Goal: Transaction & Acquisition: Purchase product/service

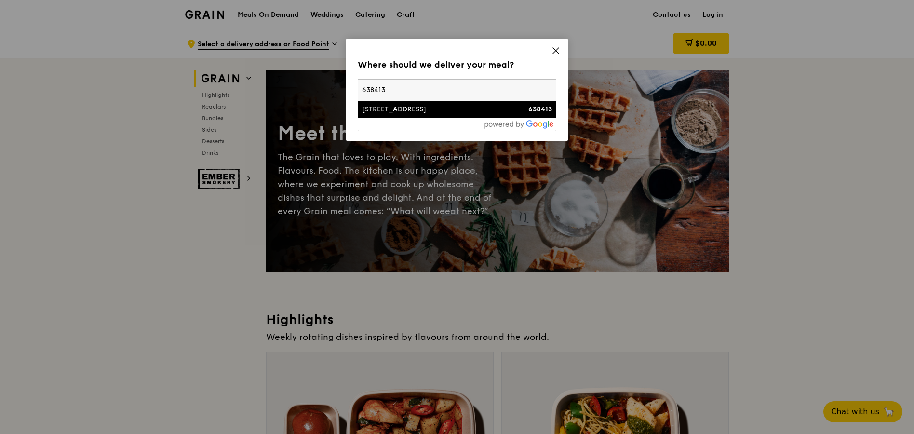
type input "638413"
click at [409, 111] on div "[STREET_ADDRESS]" at bounding box center [433, 110] width 143 height 10
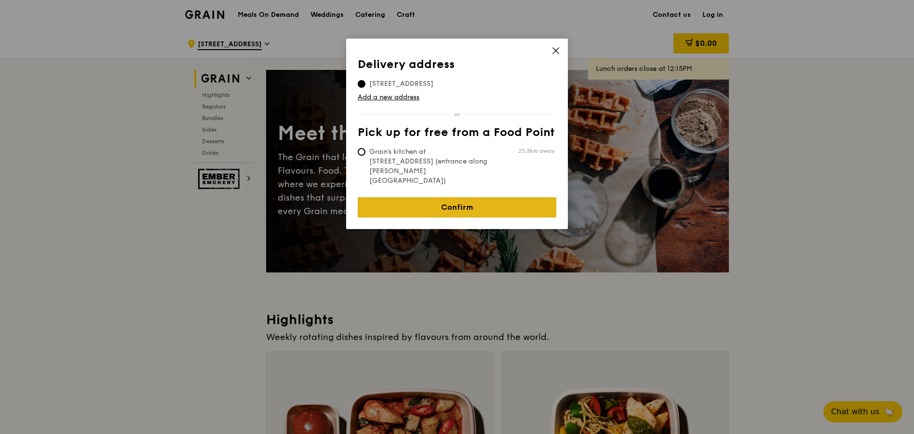
click at [432, 197] on link "Confirm" at bounding box center [457, 207] width 199 height 20
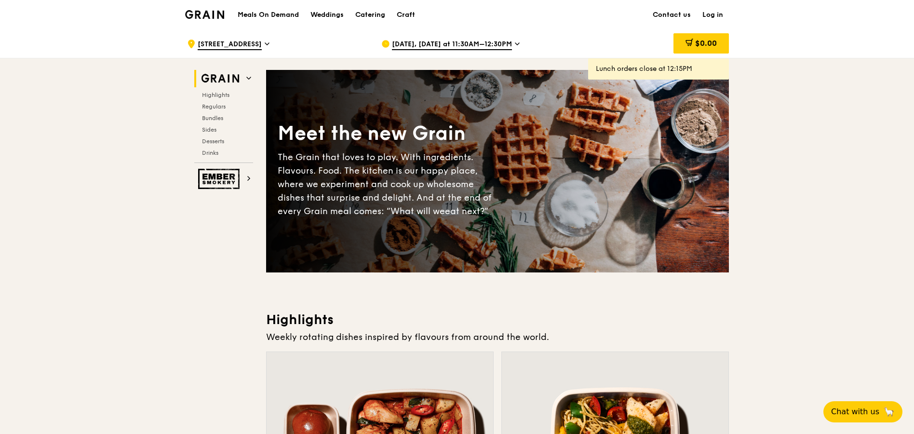
click at [706, 17] on link "Log in" at bounding box center [713, 14] width 32 height 29
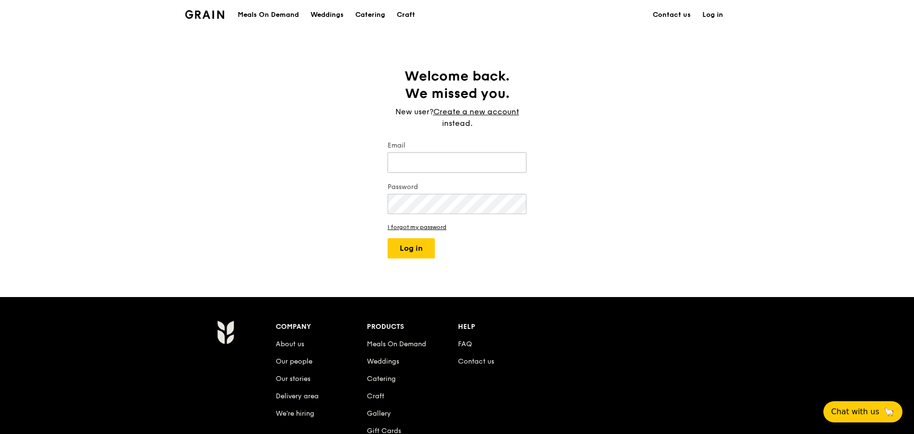
click at [432, 164] on input "Email" at bounding box center [457, 162] width 139 height 20
type input "[EMAIL_ADDRESS][DOMAIN_NAME]"
click at [452, 111] on link "Create a new account" at bounding box center [477, 112] width 86 height 12
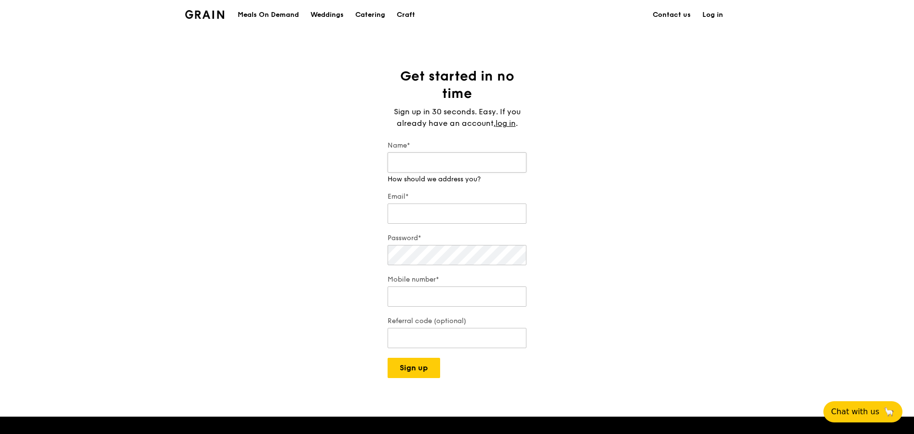
click at [416, 163] on input "Name*" at bounding box center [457, 162] width 139 height 20
click at [337, 177] on div "Get started in no time Sign up in 30 seconds. Easy. If you already have an acco…" at bounding box center [457, 223] width 914 height 311
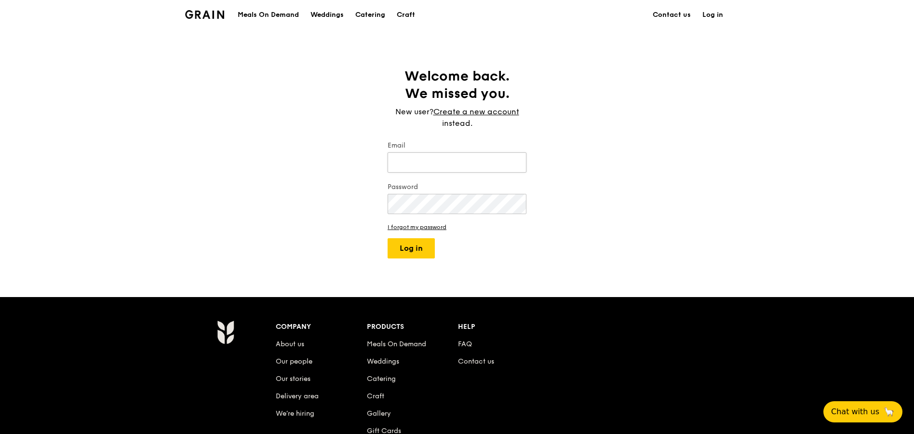
click at [447, 162] on input "Email" at bounding box center [457, 162] width 139 height 20
type input "[EMAIL_ADDRESS][DOMAIN_NAME]"
click at [413, 243] on button "Log in" at bounding box center [411, 248] width 47 height 20
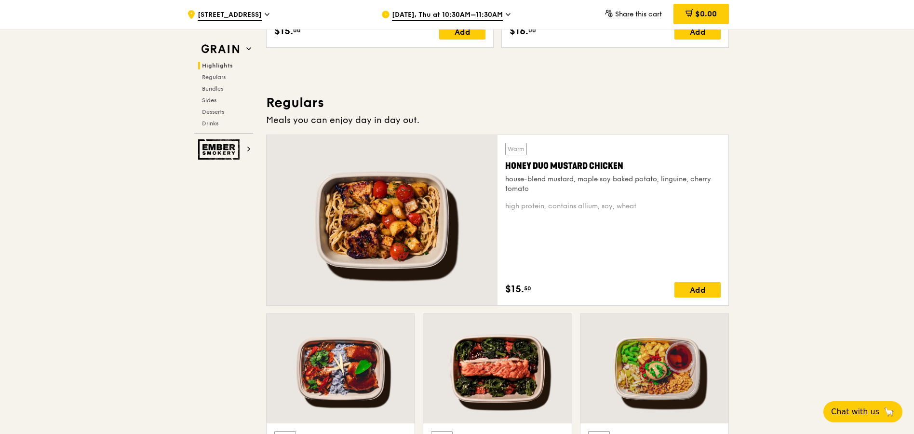
scroll to position [820, 0]
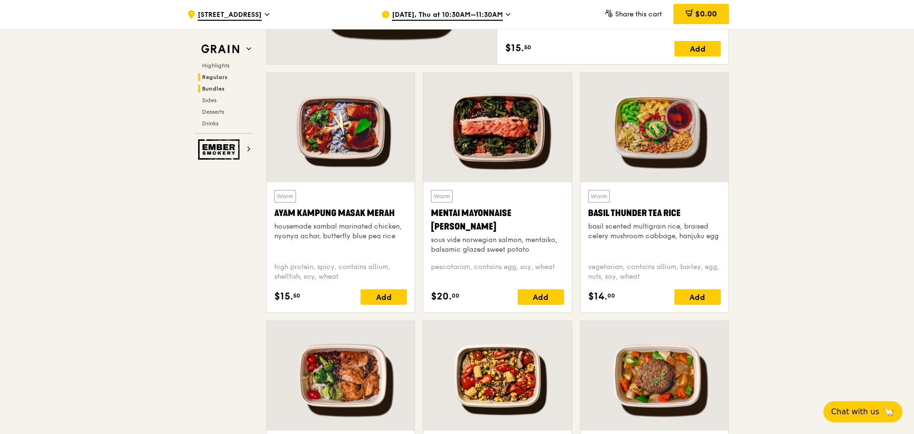
click at [217, 85] on span "Bundles" at bounding box center [213, 88] width 23 height 7
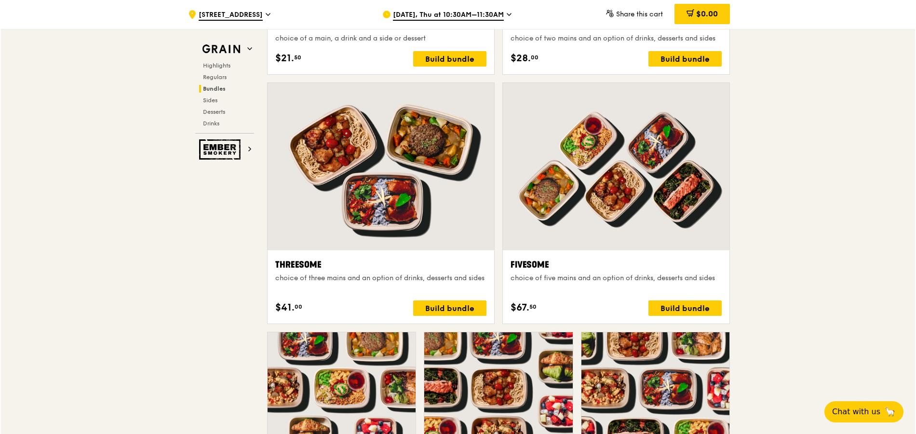
scroll to position [1678, 0]
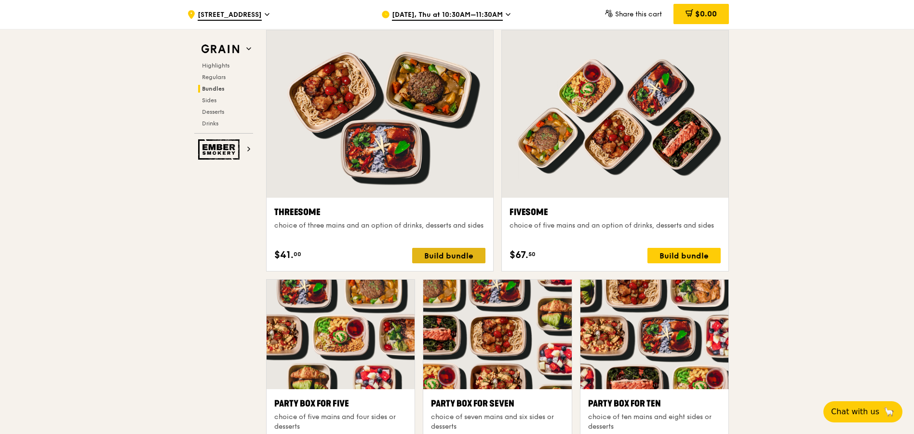
click at [453, 256] on div "Build bundle" at bounding box center [448, 255] width 73 height 15
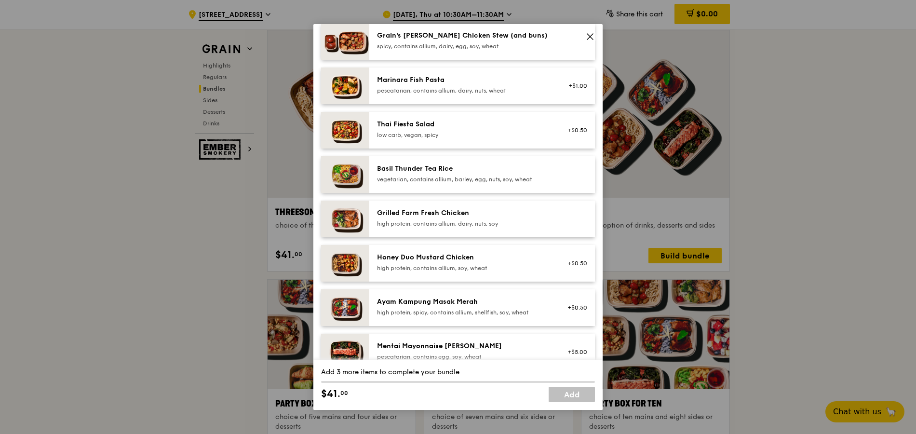
scroll to position [96, 0]
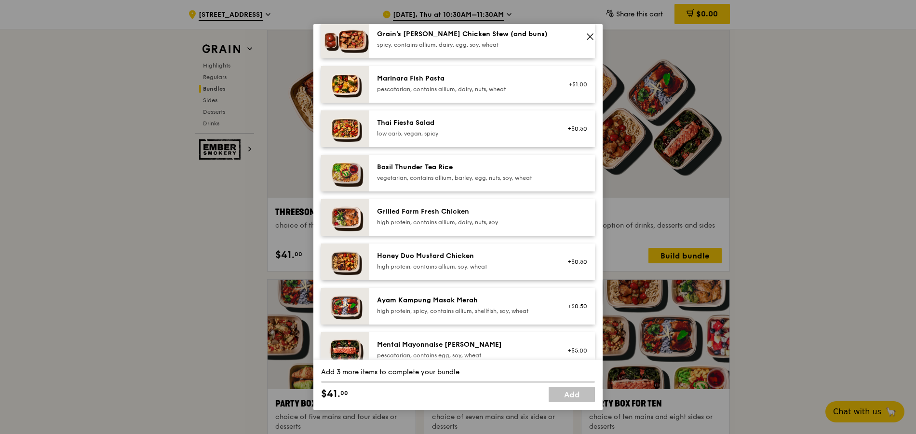
click at [443, 301] on div "Ayam Kampung Masak Merah" at bounding box center [463, 301] width 173 height 10
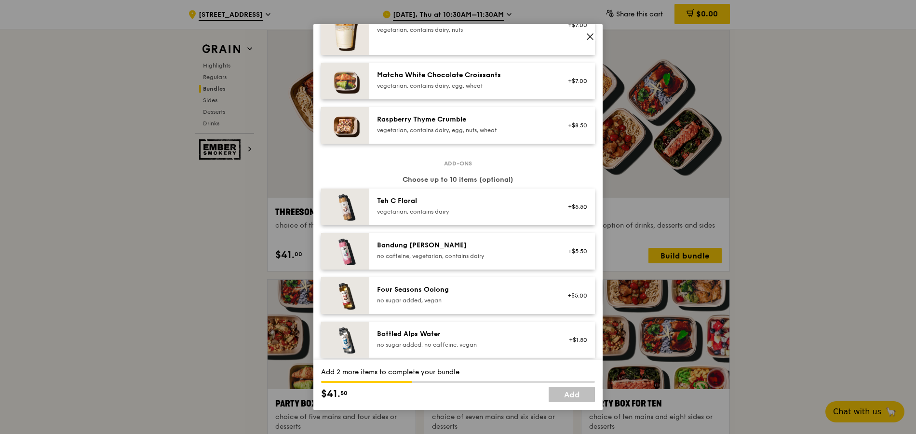
scroll to position [1013, 0]
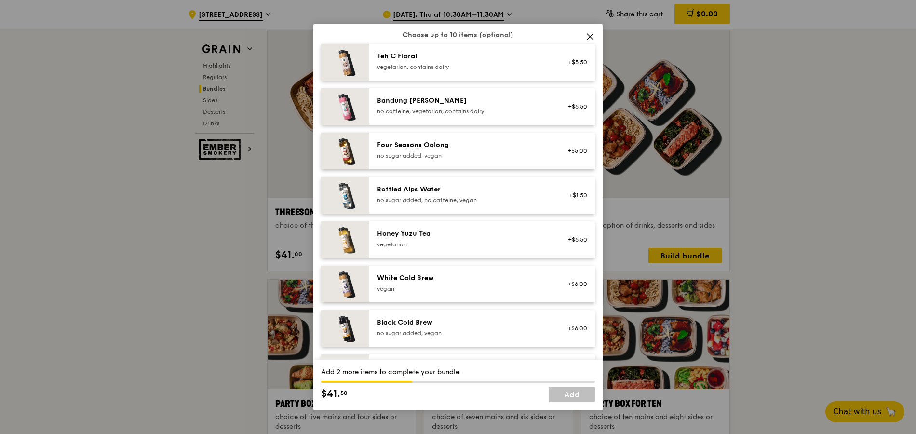
click at [442, 280] on div "White Cold Brew" at bounding box center [463, 278] width 173 height 10
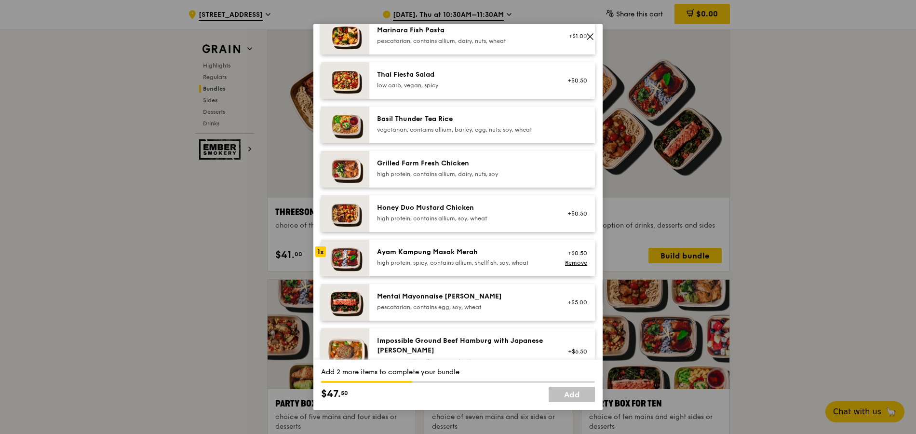
scroll to position [0, 0]
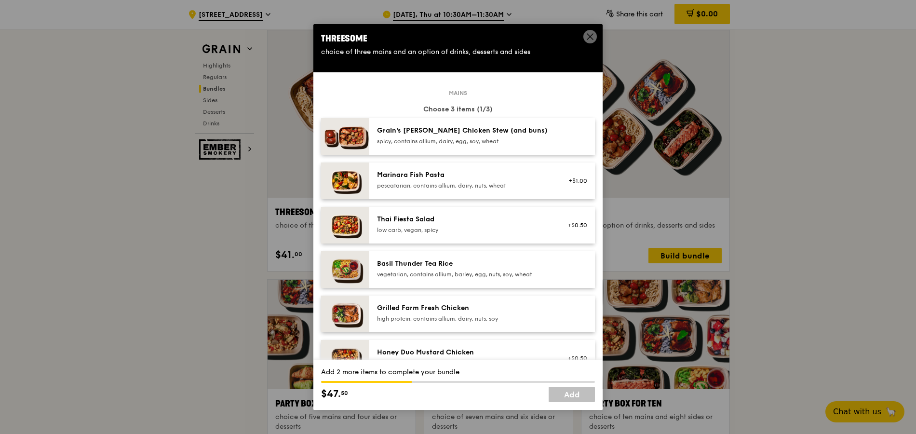
click at [384, 187] on div "pescatarian, contains allium, dairy, nuts, wheat" at bounding box center [463, 186] width 173 height 8
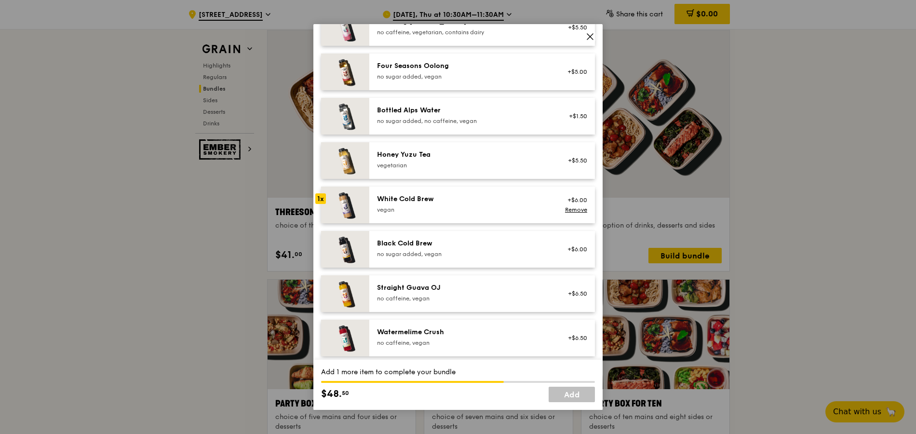
scroll to position [1096, 0]
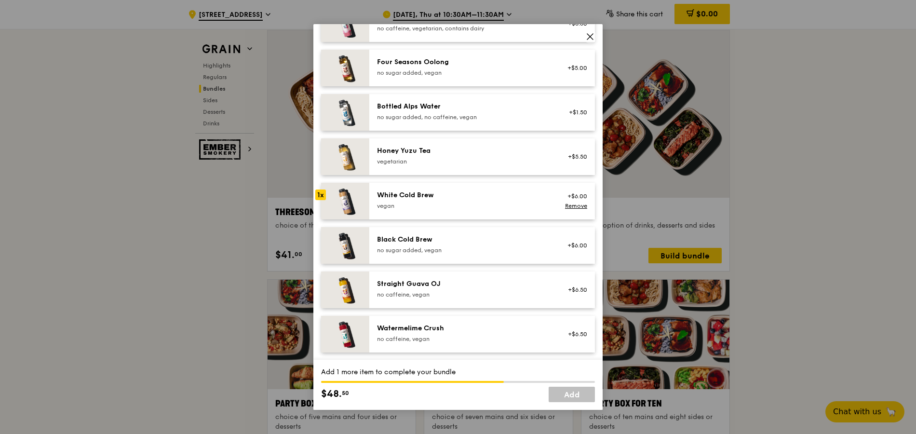
click at [429, 331] on div "Watermelime Crush" at bounding box center [463, 329] width 173 height 10
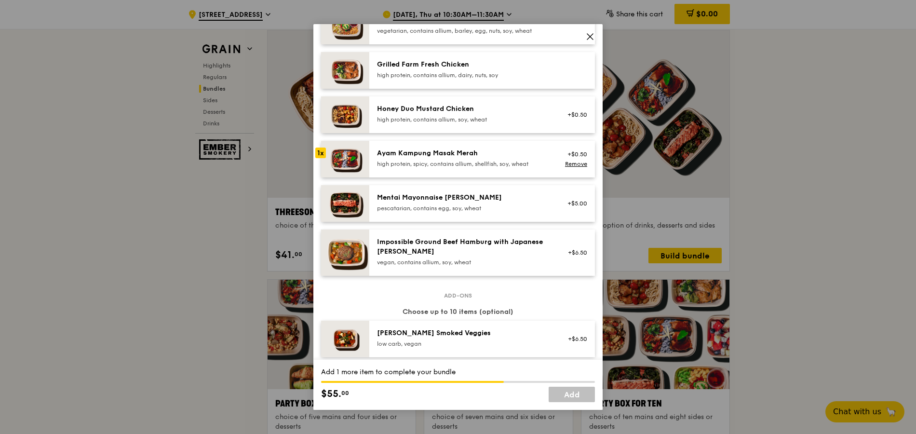
scroll to position [228, 0]
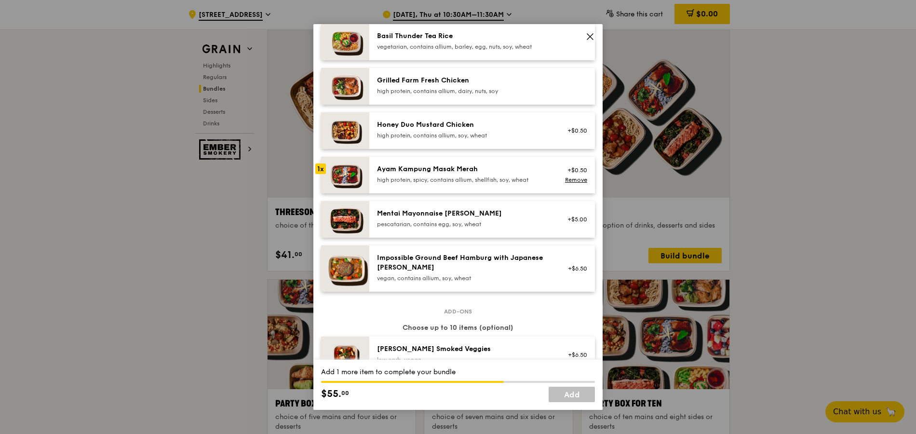
click at [424, 125] on div "Honey Duo Mustard Chicken" at bounding box center [463, 125] width 173 height 10
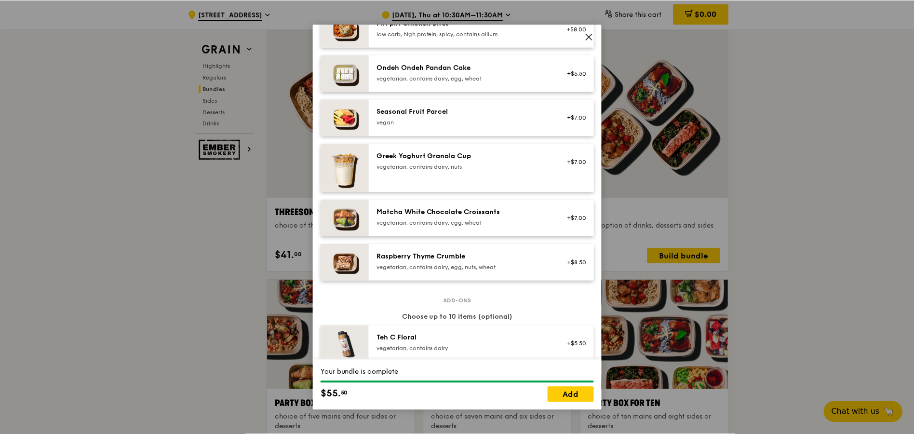
scroll to position [758, 0]
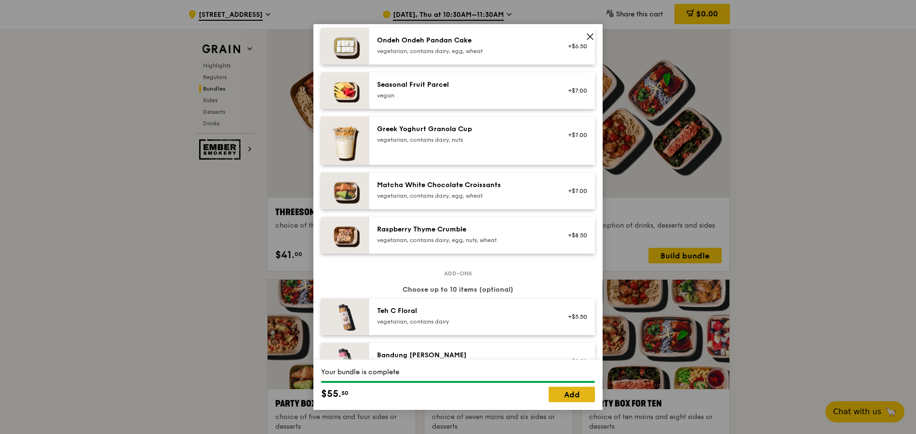
click at [571, 388] on link "Add" at bounding box center [572, 394] width 46 height 15
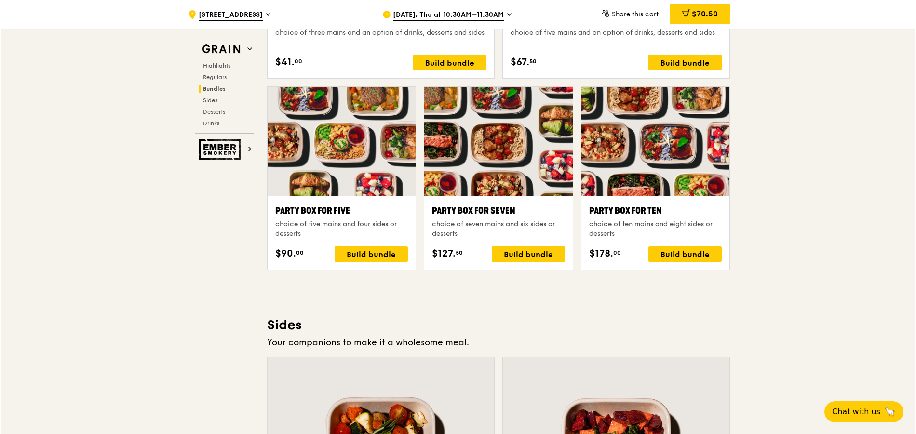
scroll to position [1871, 0]
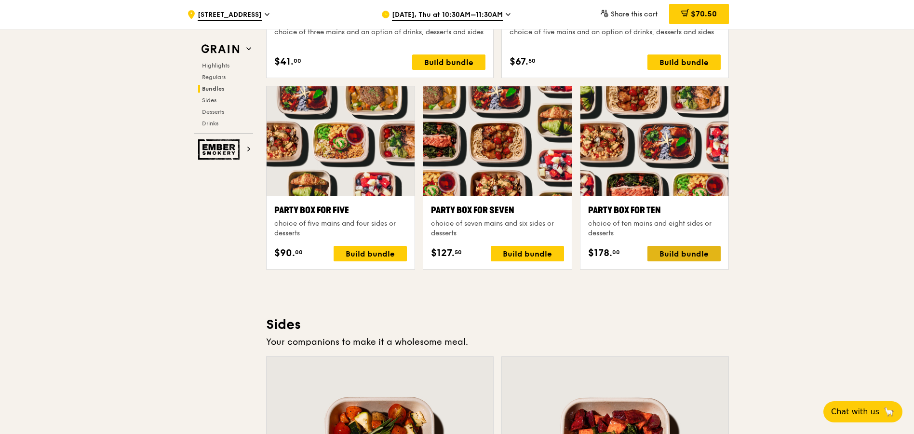
click at [676, 247] on div "Build bundle" at bounding box center [684, 253] width 73 height 15
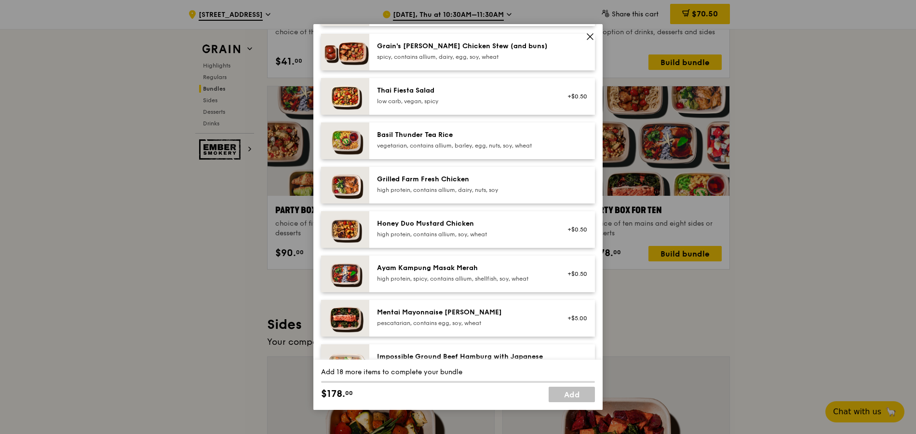
scroll to position [145, 0]
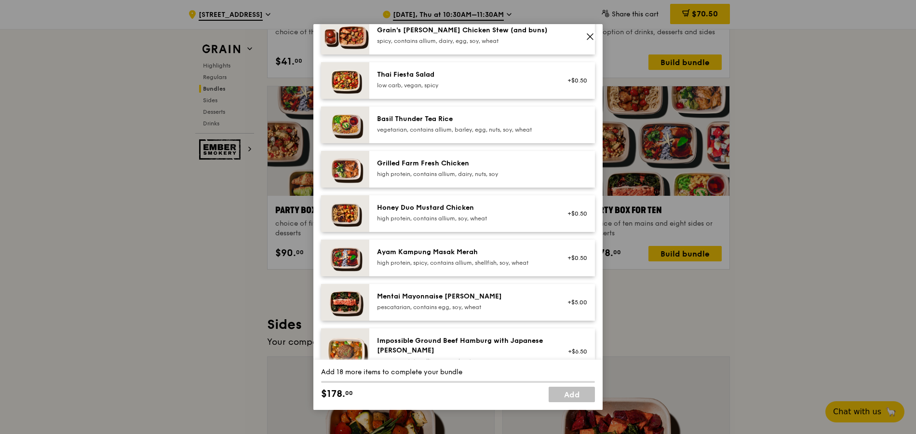
click at [449, 304] on div "pescatarian, contains egg, soy, wheat" at bounding box center [463, 307] width 173 height 8
click at [421, 302] on div "Mentai Mayonnaise [PERSON_NAME] pescatarian, contains egg, soy, wheat" at bounding box center [463, 301] width 173 height 19
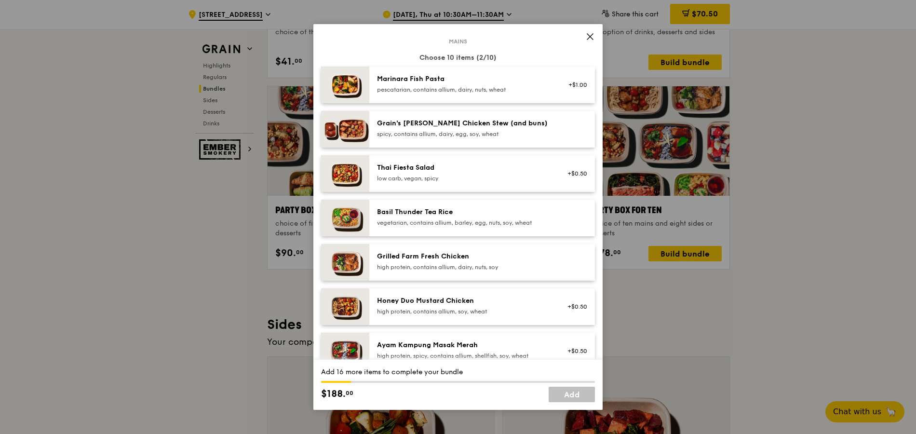
scroll to position [48, 0]
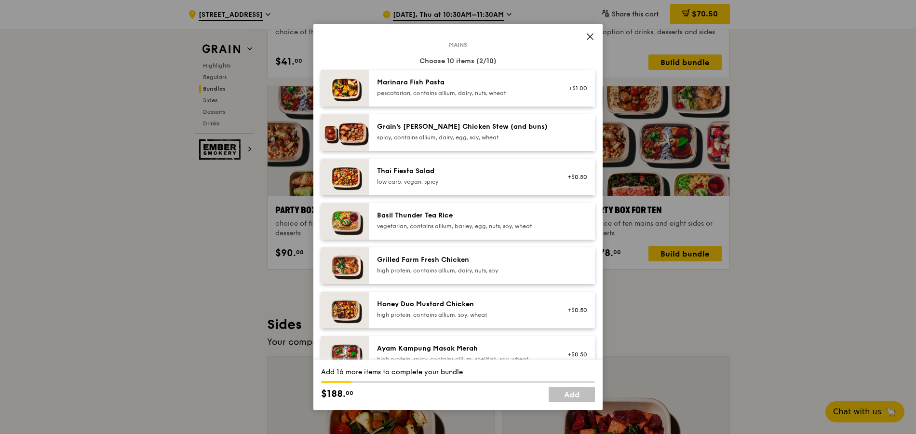
click at [424, 88] on div "Marinara Fish Pasta pescatarian, contains allium, dairy, nuts, wheat" at bounding box center [463, 87] width 173 height 19
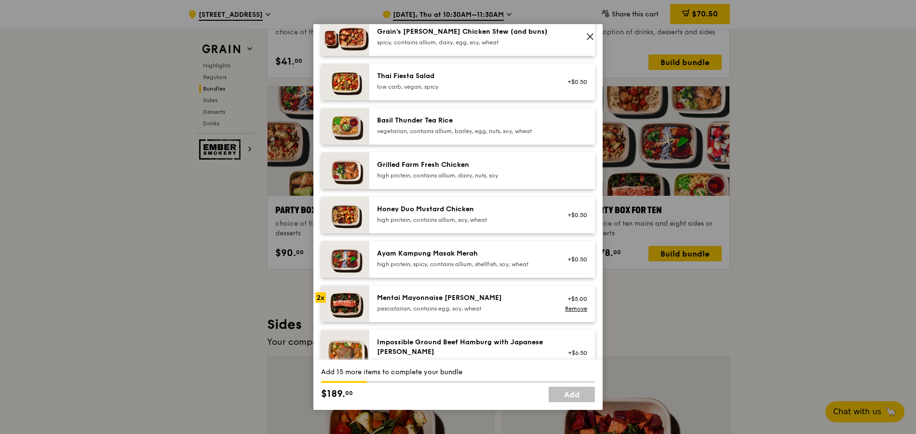
scroll to position [145, 0]
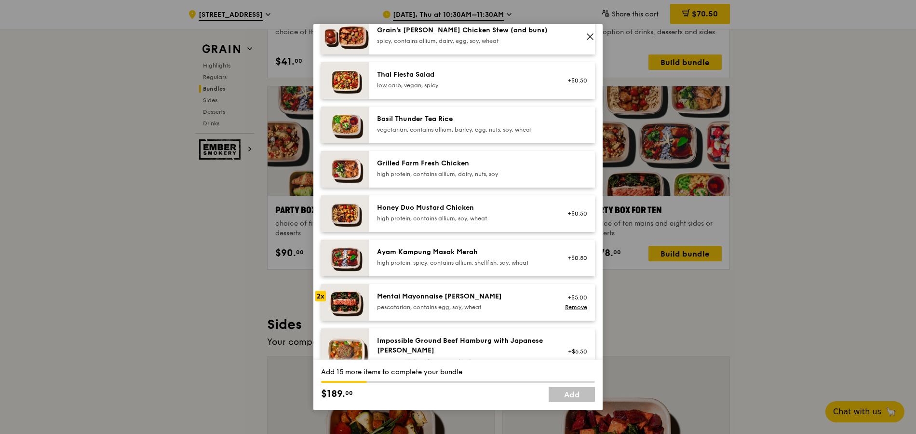
click at [421, 312] on div "Mentai Mayonnaise [PERSON_NAME] pescatarian, contains egg, soy, wheat" at bounding box center [463, 302] width 185 height 21
click at [411, 299] on div "Mentai Mayonnaise [PERSON_NAME]" at bounding box center [463, 297] width 173 height 10
click at [403, 301] on div "Mentai Mayonnaise [PERSON_NAME]" at bounding box center [463, 297] width 173 height 10
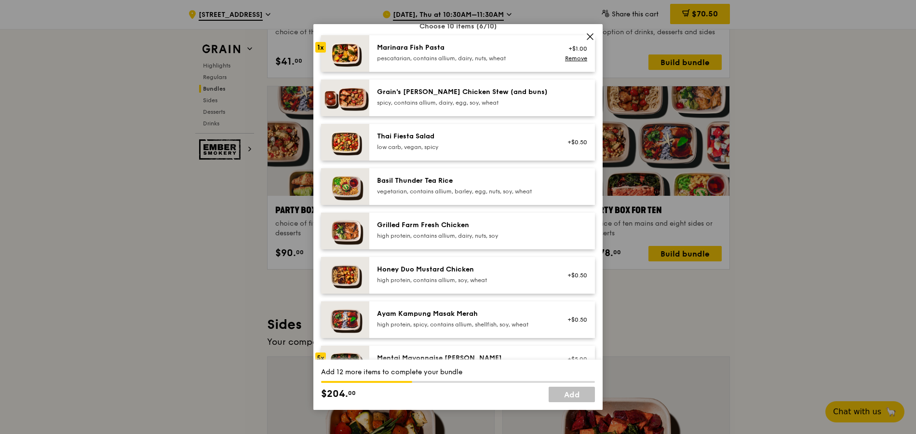
scroll to position [0, 0]
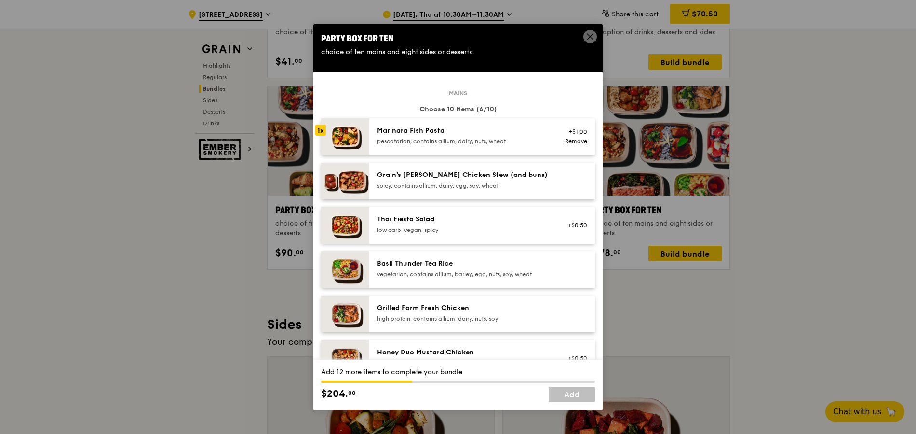
click at [401, 138] on div "pescatarian, contains allium, dairy, nuts, wheat" at bounding box center [463, 141] width 173 height 8
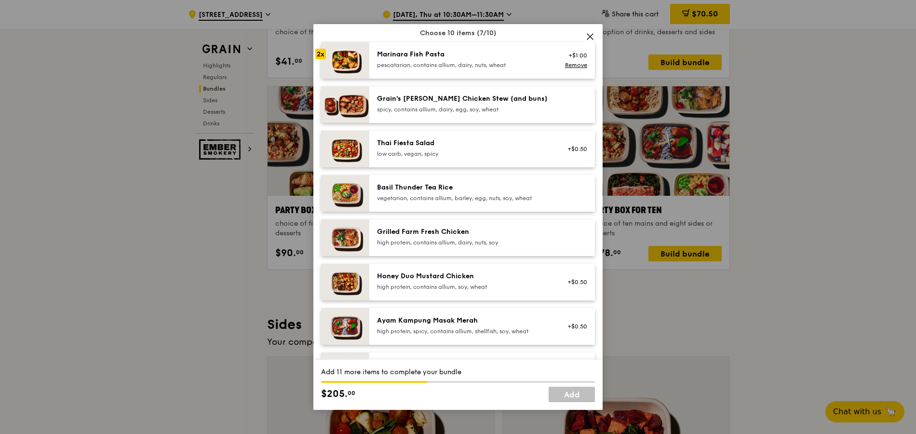
scroll to position [96, 0]
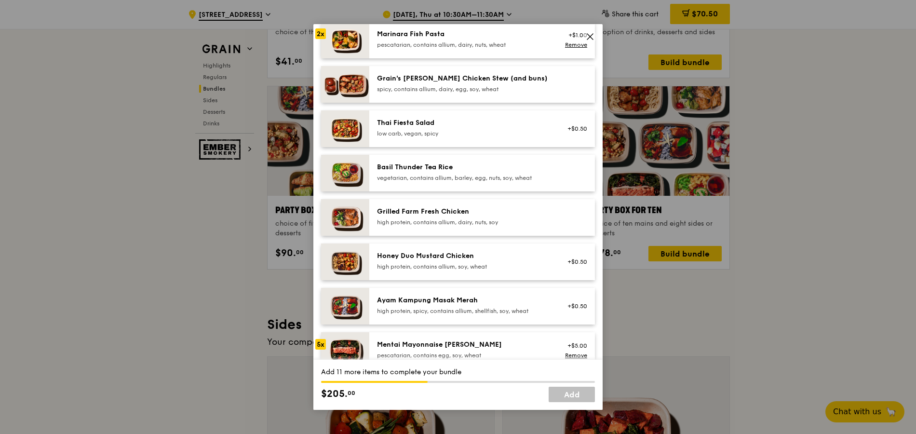
click at [428, 342] on div "Mentai Mayonnaise [PERSON_NAME]" at bounding box center [463, 345] width 173 height 10
click at [411, 346] on div "Mentai Mayonnaise [PERSON_NAME]" at bounding box center [463, 345] width 173 height 10
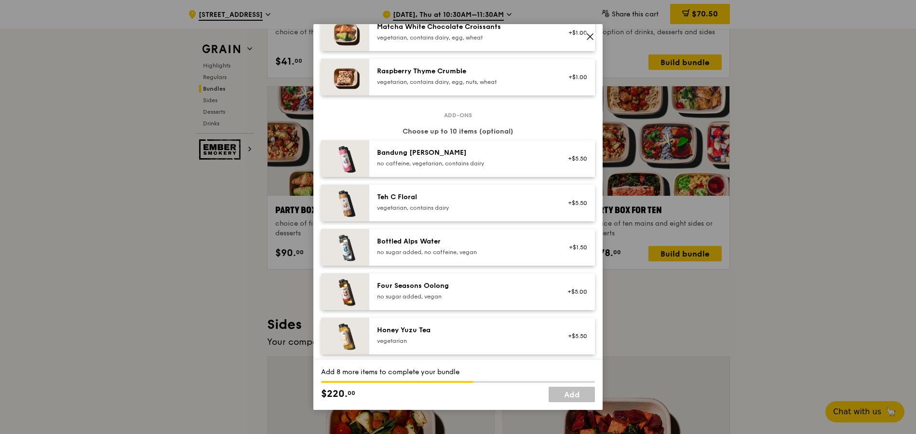
scroll to position [1096, 0]
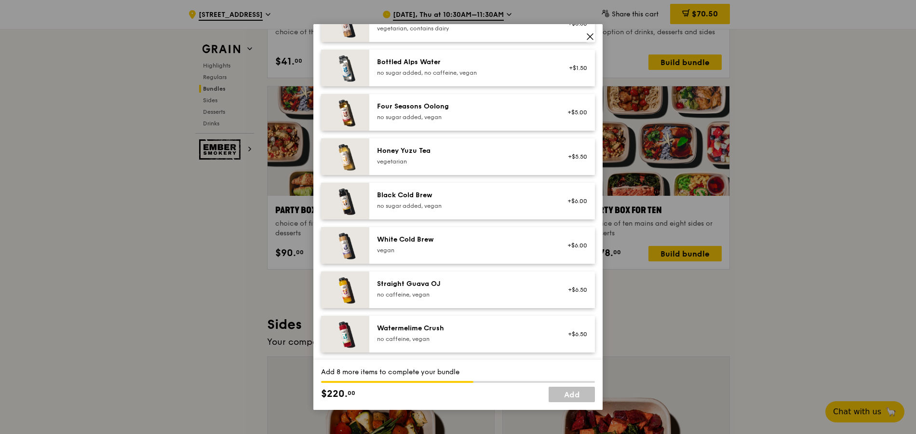
click at [433, 116] on div "no sugar added, vegan" at bounding box center [463, 117] width 173 height 8
click at [431, 116] on div "no sugar added, vegan" at bounding box center [463, 117] width 173 height 8
click at [435, 297] on div "no caffeine, vegan" at bounding box center [463, 295] width 173 height 8
click at [420, 118] on div "no sugar added, vegan" at bounding box center [463, 117] width 173 height 8
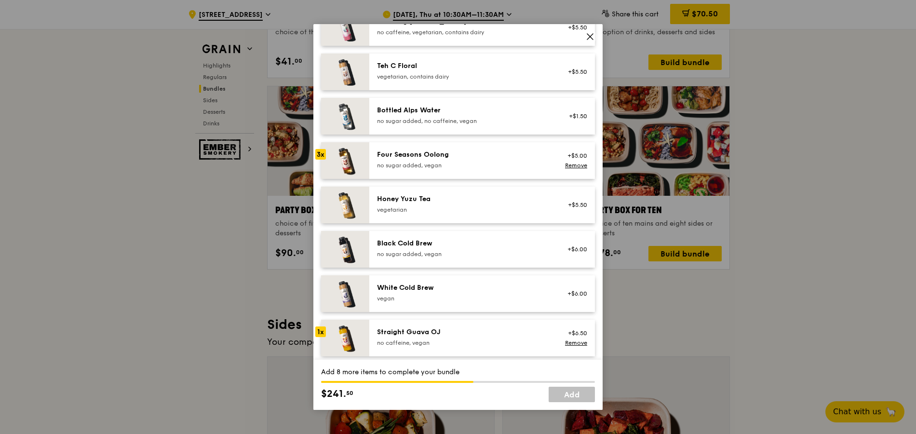
scroll to position [999, 0]
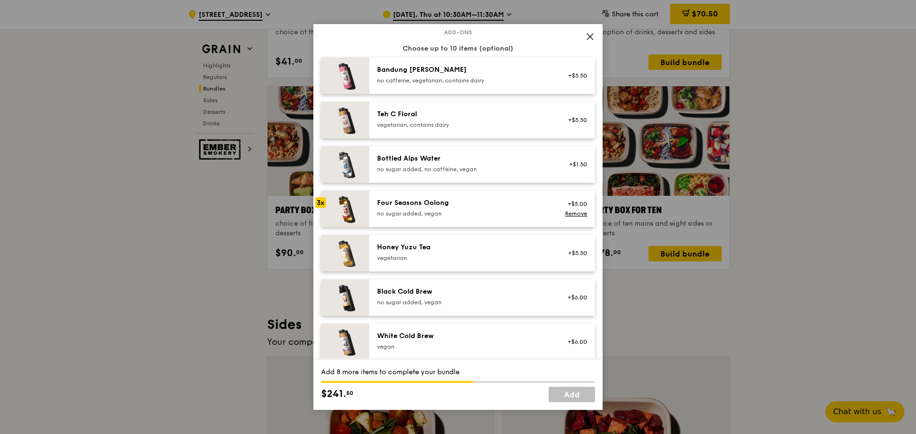
click at [408, 73] on div "Bandung [PERSON_NAME]" at bounding box center [463, 70] width 173 height 10
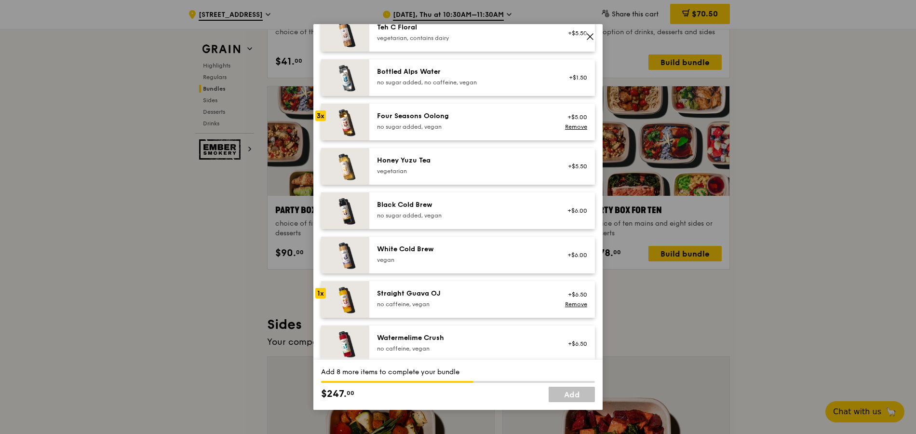
scroll to position [1096, 0]
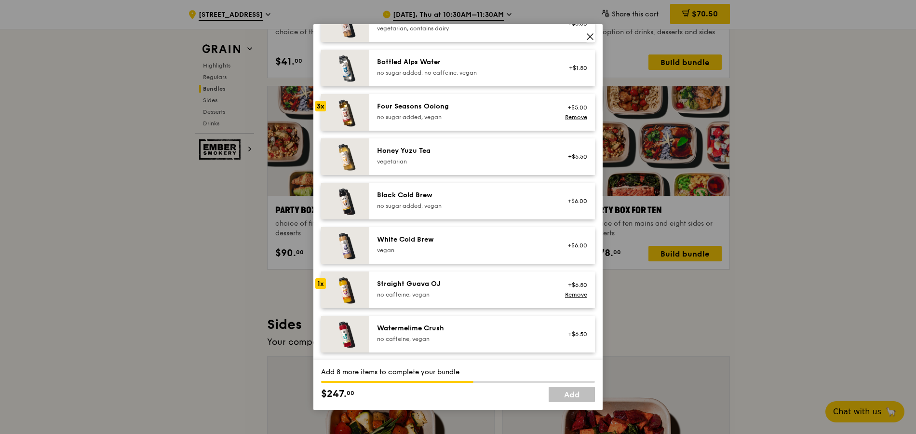
click at [415, 242] on div "White Cold Brew" at bounding box center [463, 240] width 173 height 10
click at [414, 298] on div "no caffeine, vegan" at bounding box center [463, 295] width 173 height 8
click at [424, 335] on div "no caffeine, vegan" at bounding box center [463, 339] width 173 height 8
click at [432, 244] on div "White Cold Brew [GEOGRAPHIC_DATA]" at bounding box center [463, 244] width 173 height 19
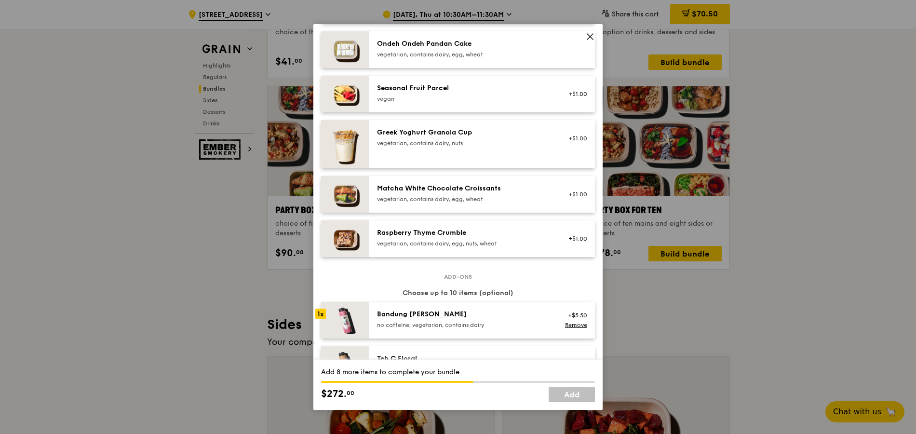
scroll to position [710, 0]
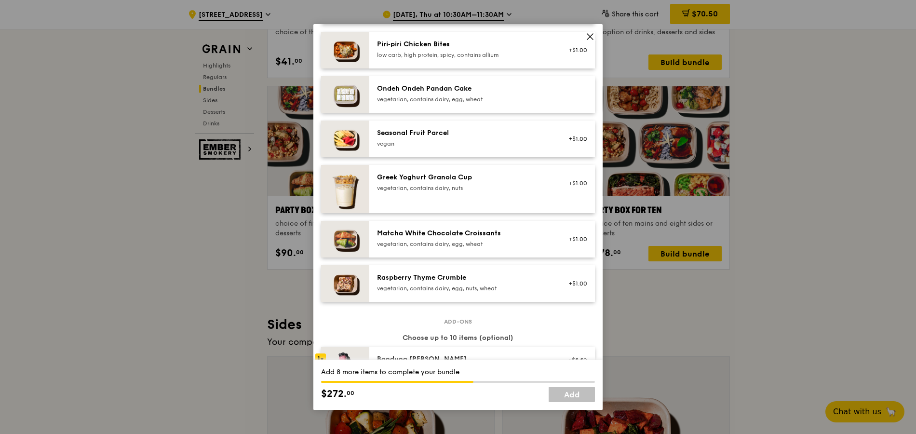
click at [477, 148] on div "Seasonal Fruit Parcel [GEOGRAPHIC_DATA]" at bounding box center [463, 138] width 185 height 21
click at [567, 143] on link "Remove" at bounding box center [576, 143] width 22 height 7
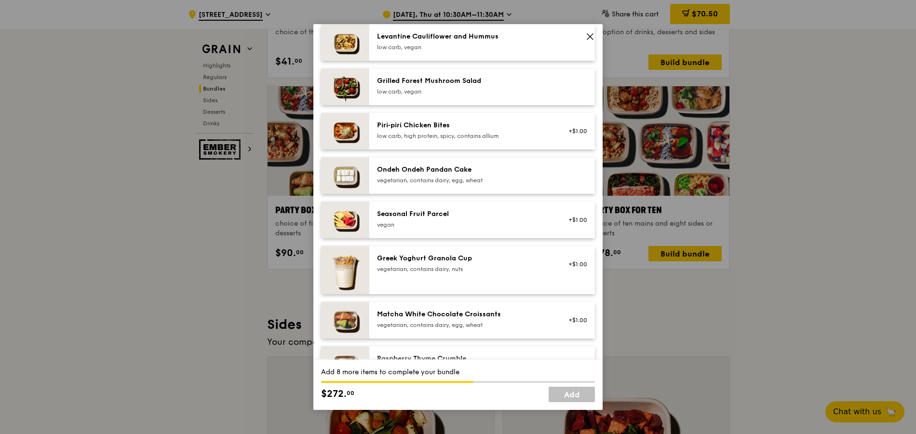
scroll to position [613, 0]
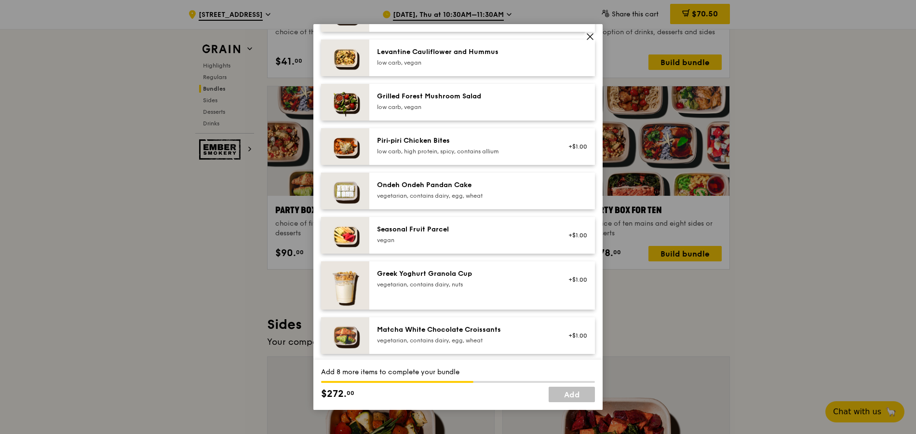
click at [478, 187] on div "Ondeh Ondeh Pandan Cake" at bounding box center [463, 185] width 173 height 10
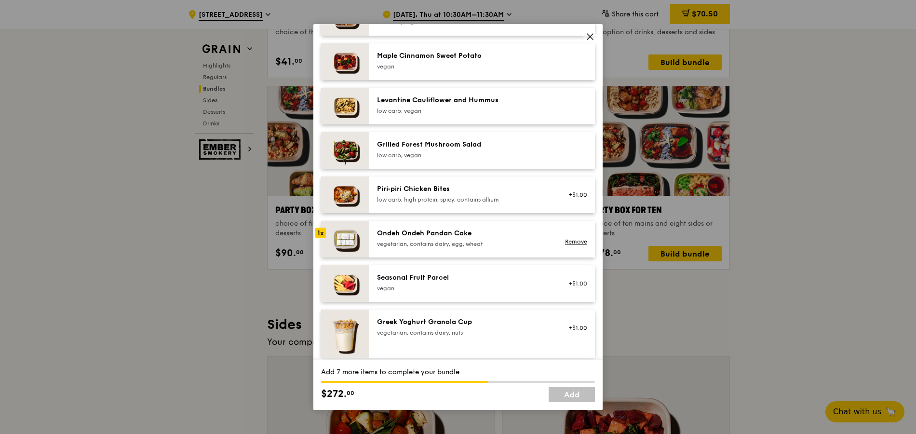
scroll to position [517, 0]
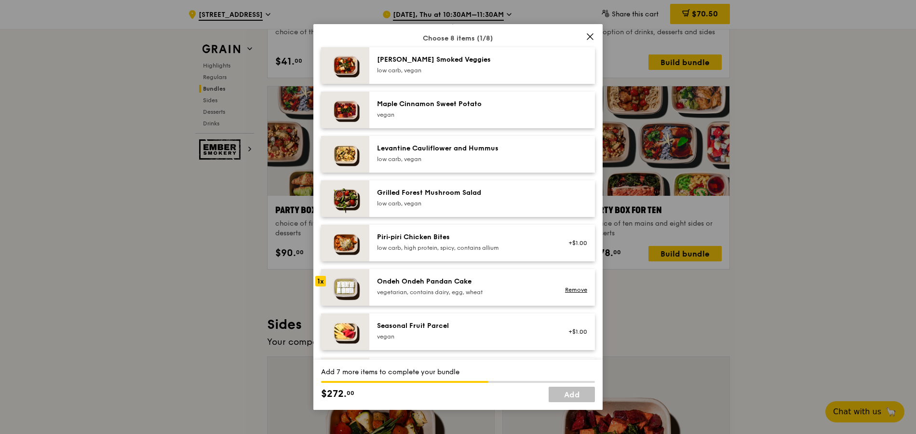
click at [507, 195] on div "Grilled Forest Mushroom Salad" at bounding box center [463, 193] width 173 height 10
click at [514, 145] on div "Levantine Cauliflower and Hummus" at bounding box center [463, 149] width 173 height 10
click at [516, 108] on div "Maple Cinnamon Sweet Potato" at bounding box center [463, 104] width 173 height 10
click at [519, 67] on div "low carb, vegan" at bounding box center [463, 71] width 173 height 8
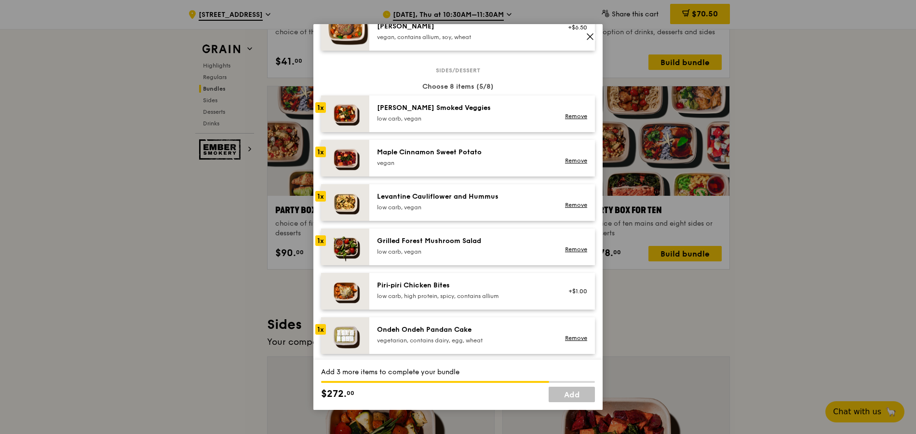
click at [347, 204] on img at bounding box center [345, 202] width 48 height 37
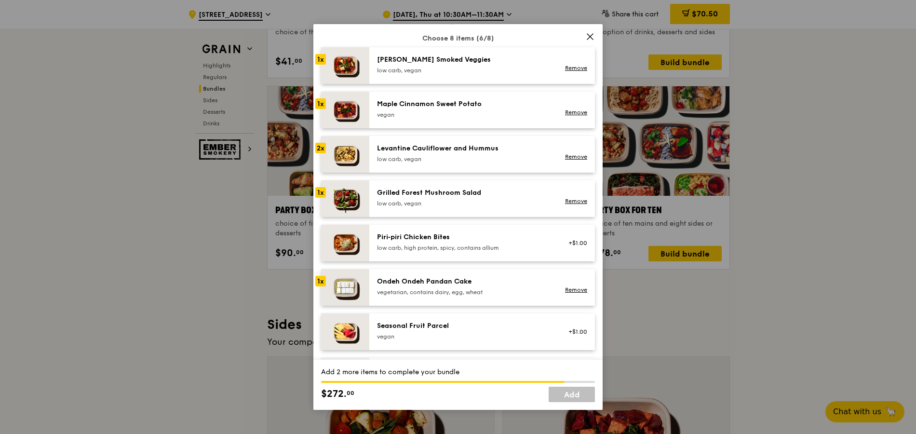
click at [521, 286] on div "Ondeh Ondeh Pandan Cake" at bounding box center [463, 282] width 173 height 10
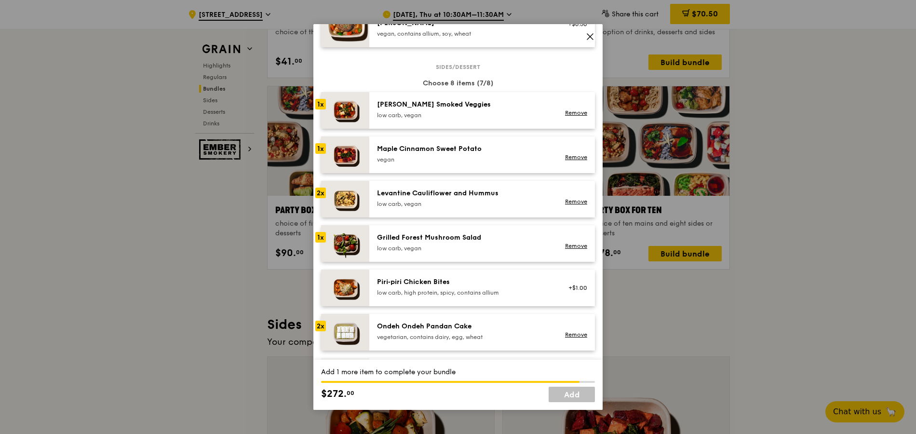
scroll to position [421, 0]
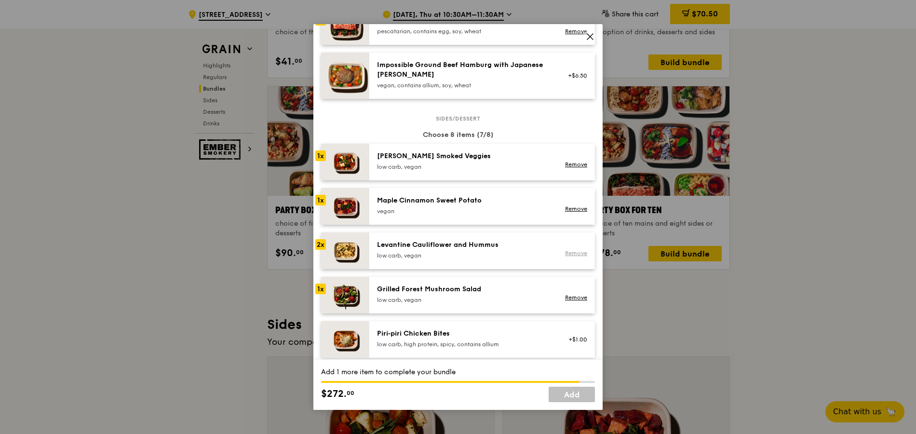
click at [573, 253] on link "Remove" at bounding box center [576, 253] width 22 height 7
click at [531, 254] on div "low carb, vegan" at bounding box center [463, 256] width 173 height 8
click at [498, 170] on div "low carb, vegan" at bounding box center [463, 167] width 173 height 8
click at [489, 212] on div "vegan" at bounding box center [463, 211] width 173 height 8
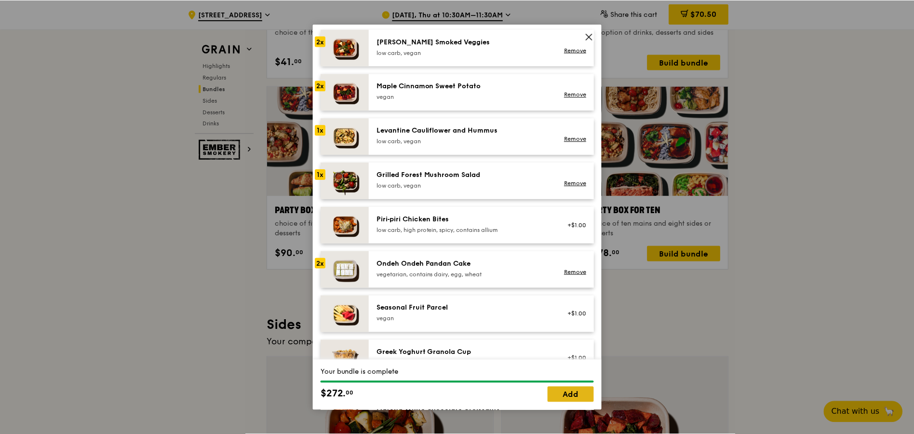
scroll to position [710, 0]
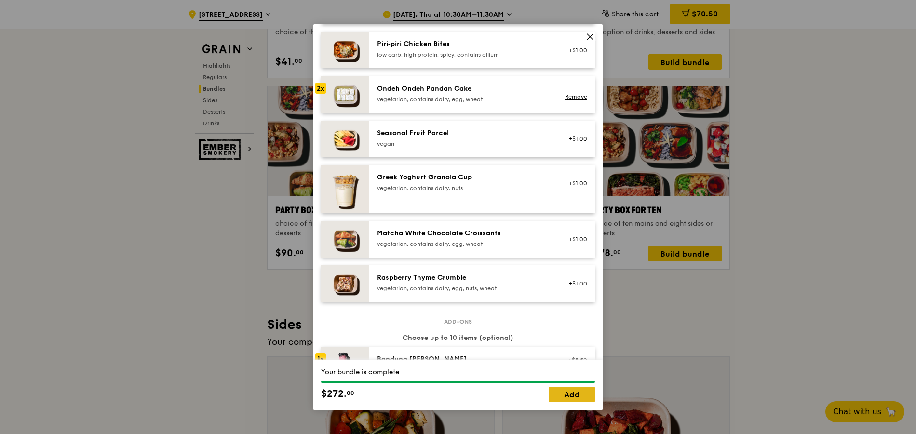
click at [565, 393] on link "Add" at bounding box center [572, 394] width 46 height 15
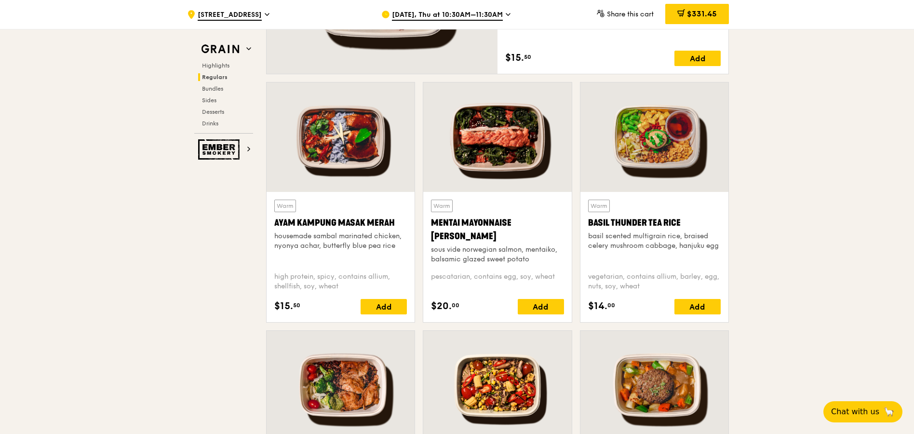
scroll to position [569, 0]
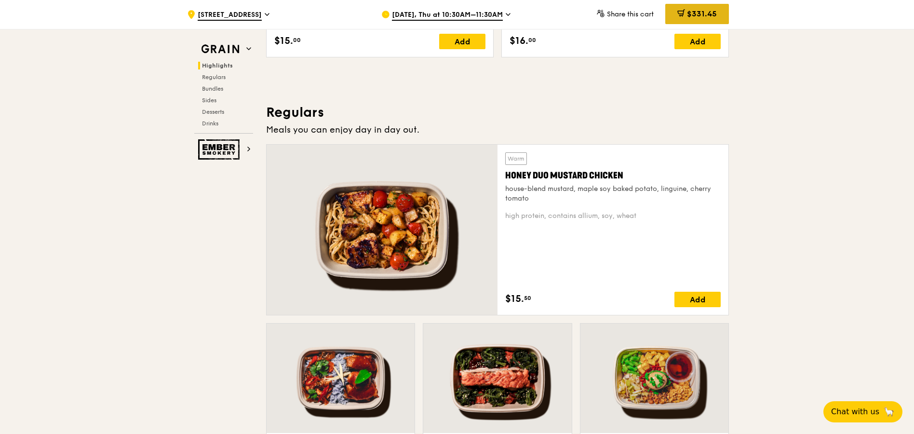
click at [678, 12] on icon at bounding box center [682, 13] width 8 height 8
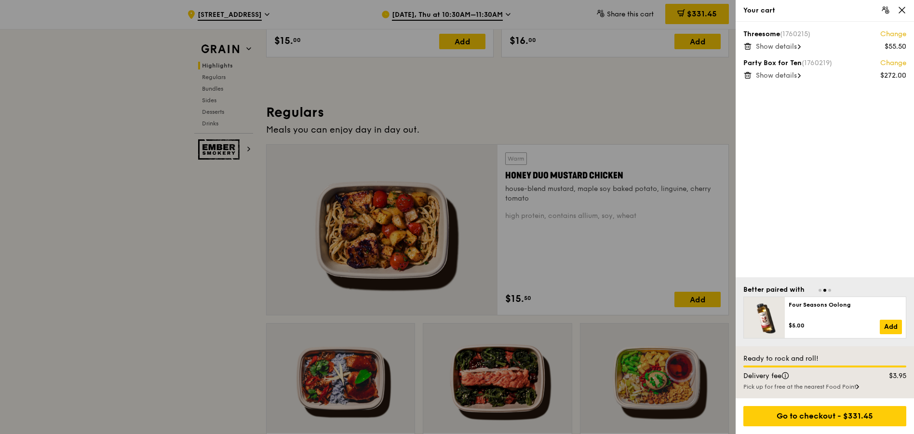
click at [772, 42] on div "Show details" at bounding box center [831, 47] width 150 height 10
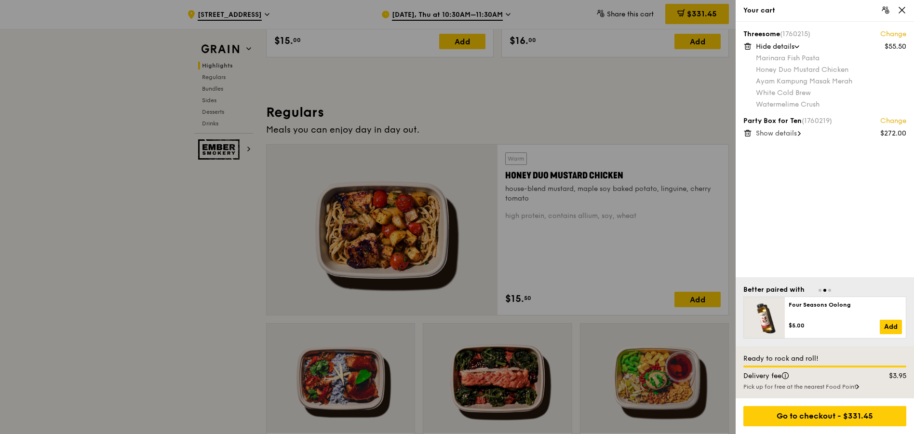
click at [776, 132] on span "Show details" at bounding box center [776, 133] width 41 height 8
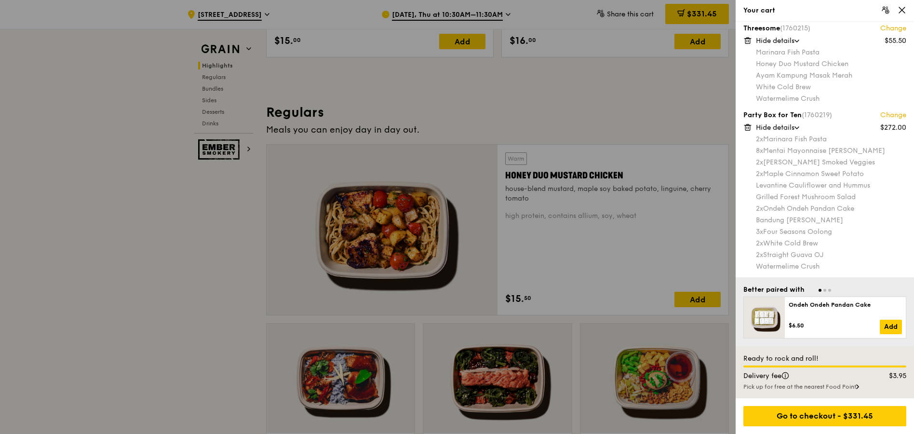
click at [885, 27] on link "Change" at bounding box center [894, 29] width 26 height 10
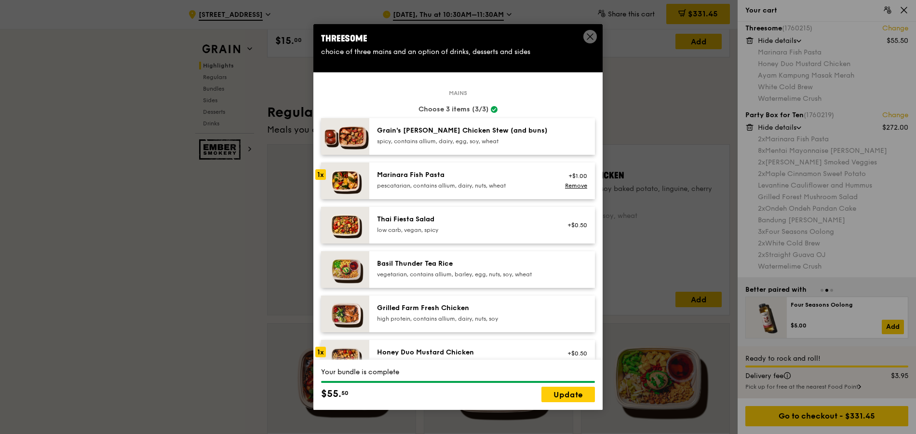
click at [588, 33] on icon at bounding box center [590, 36] width 9 height 9
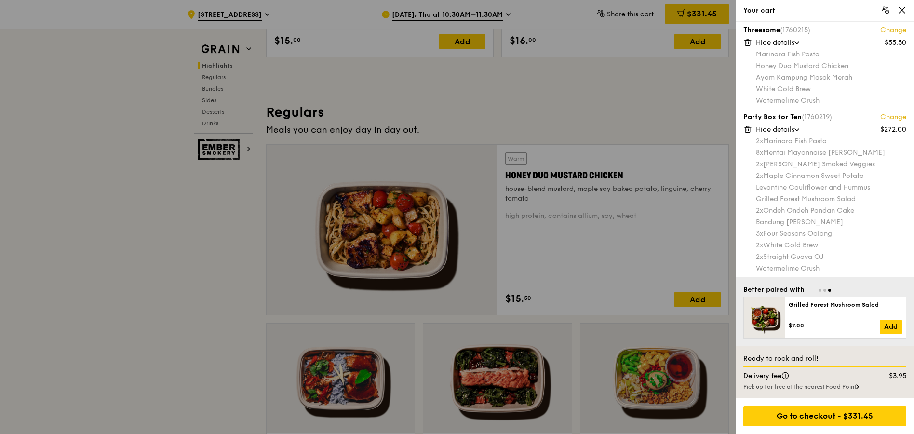
scroll to position [6, 0]
click at [785, 113] on div "Party Box for Ten (1760219) Change" at bounding box center [825, 115] width 163 height 10
click at [787, 93] on div "Marinara Fish Pasta Honey Duo Mustard Chicken Ayam Kampung Masak Merah White Co…" at bounding box center [831, 76] width 150 height 56
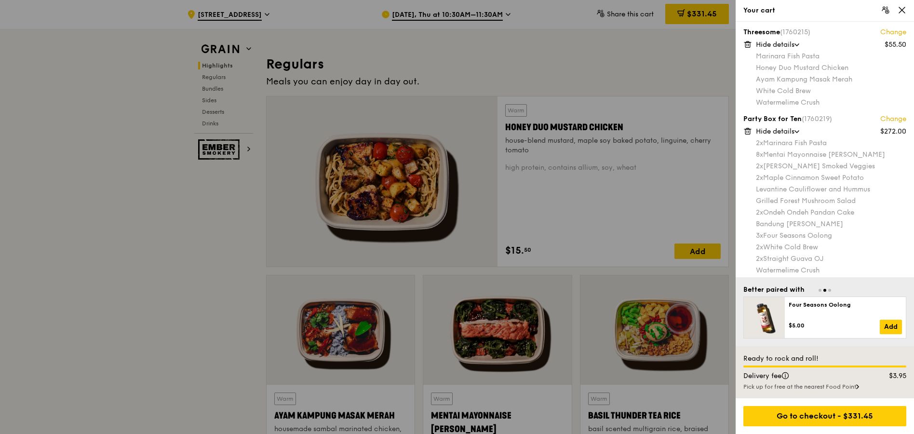
scroll to position [0, 0]
drag, startPoint x: 849, startPoint y: 418, endPoint x: 569, endPoint y: 245, distance: 328.5
click at [849, 418] on div "Go to checkout - $331.45" at bounding box center [825, 416] width 163 height 20
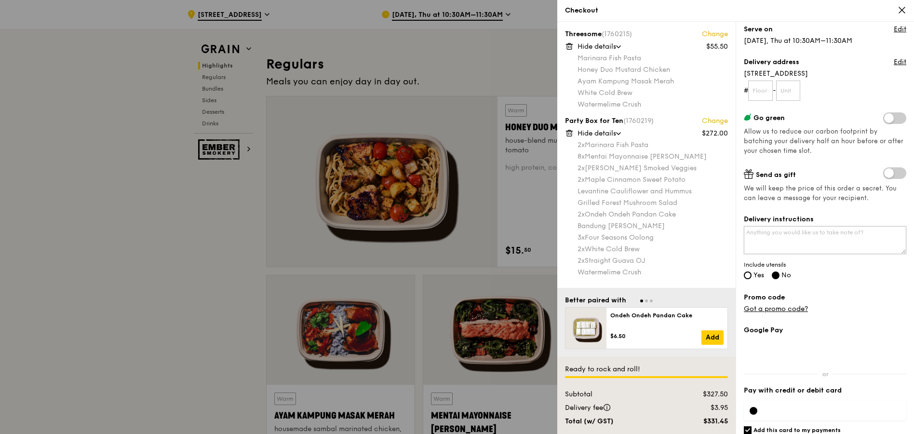
scroll to position [96, 0]
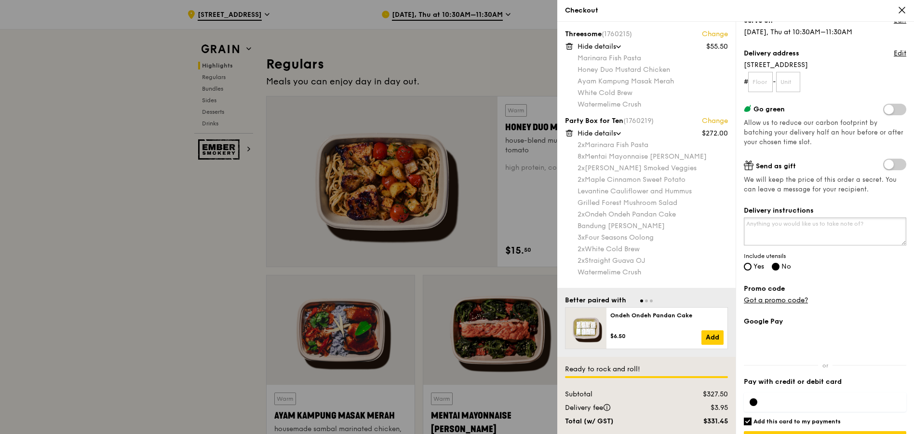
click at [775, 230] on textarea "Delivery instructions" at bounding box center [825, 231] width 163 height 28
click at [793, 299] on link "Got a promo code?" at bounding box center [776, 300] width 64 height 8
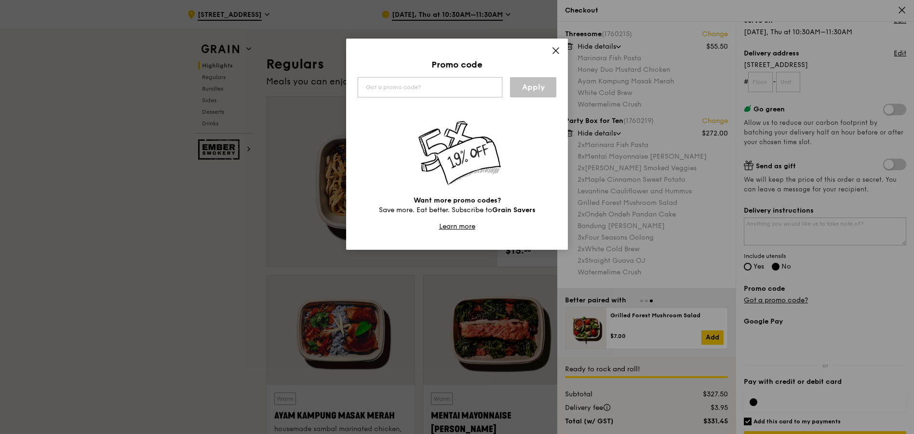
click at [404, 93] on input "text" at bounding box center [430, 87] width 145 height 20
type input "WELCOMEFEAST"
click at [528, 90] on link "Apply" at bounding box center [533, 87] width 46 height 20
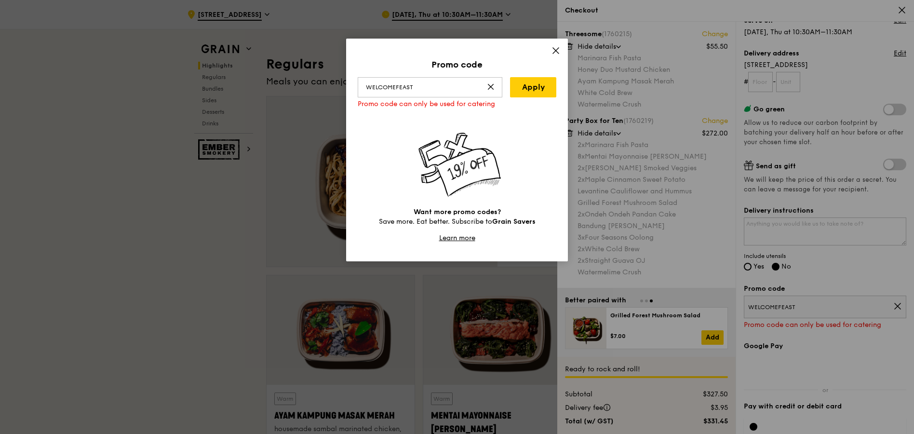
click at [552, 48] on icon at bounding box center [556, 50] width 9 height 9
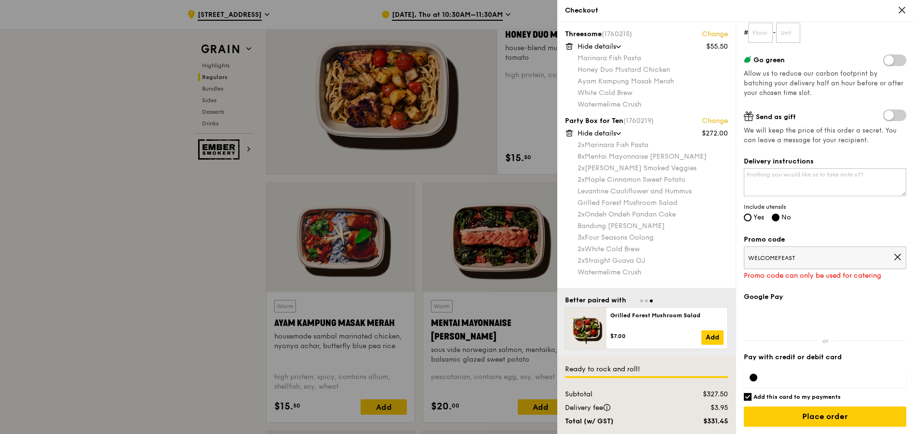
scroll to position [714, 0]
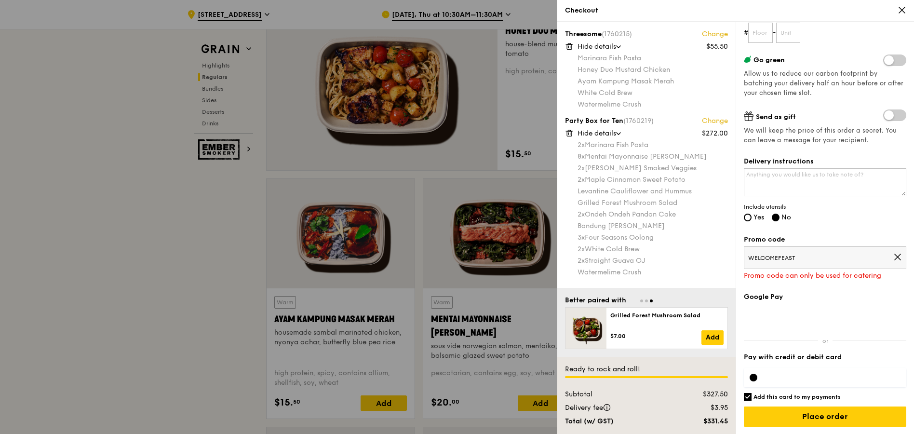
click at [751, 398] on input "Add this card to my payments" at bounding box center [748, 397] width 8 height 8
checkbox input "false"
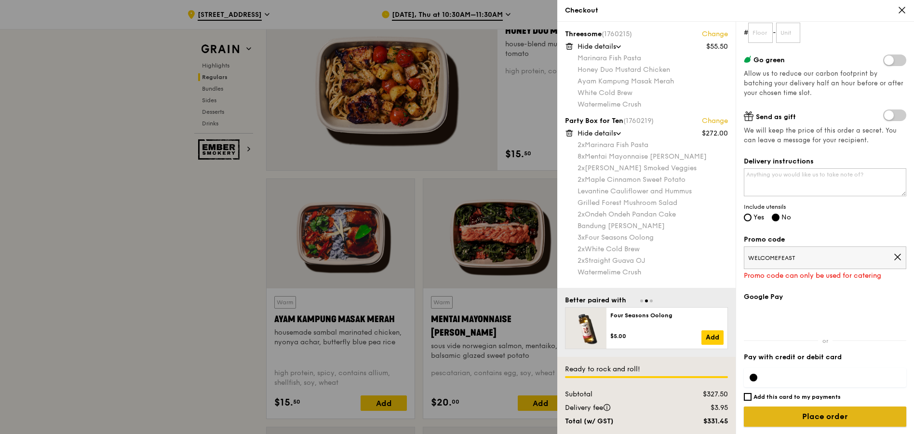
click at [845, 417] on input "Place order" at bounding box center [825, 417] width 163 height 20
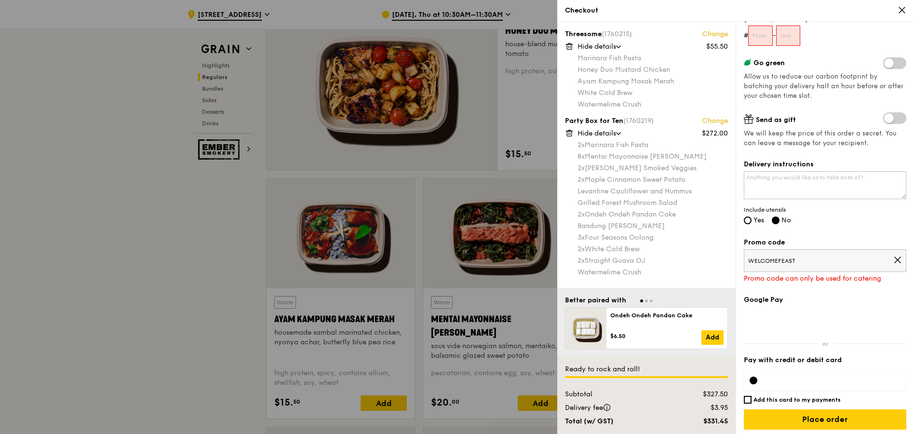
click at [894, 256] on icon at bounding box center [898, 260] width 9 height 9
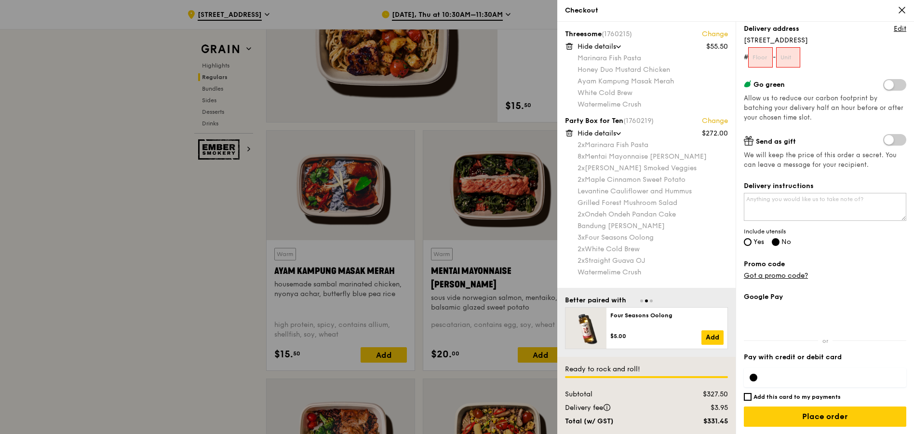
scroll to position [1003, 0]
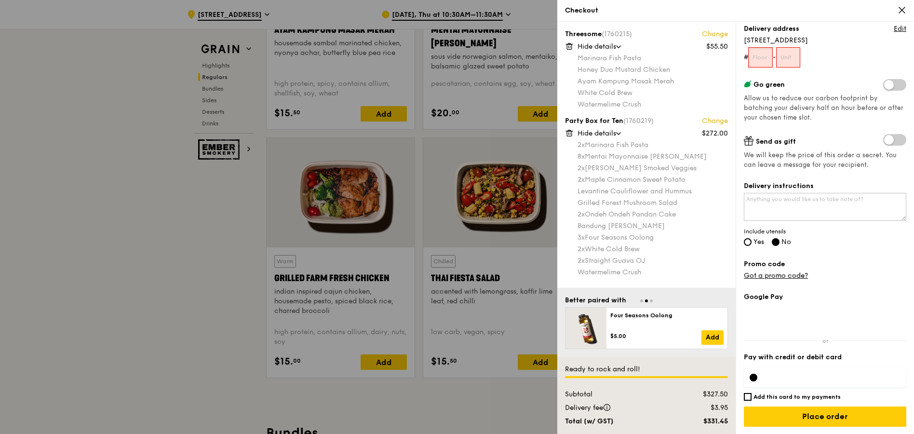
click at [760, 60] on input "text" at bounding box center [760, 57] width 25 height 20
type input "nq"
click at [794, 55] on input "text" at bounding box center [788, 57] width 25 height 20
type input "na"
click at [766, 57] on input "nq" at bounding box center [760, 57] width 25 height 20
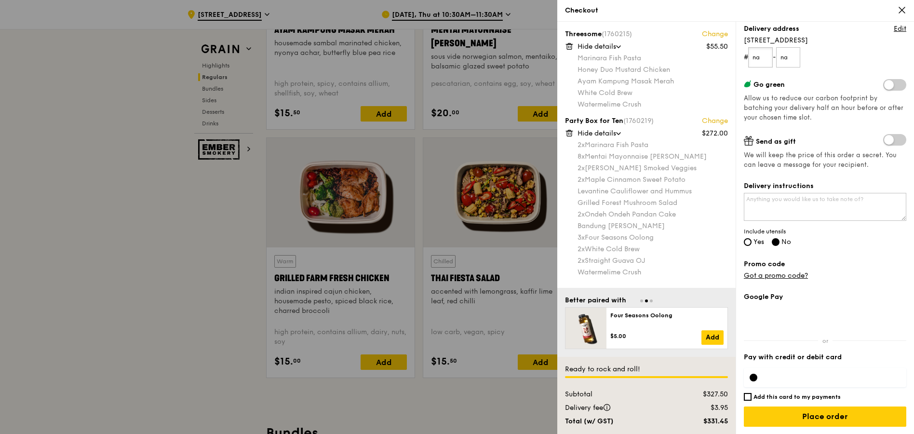
type input "na"
click at [829, 76] on div "Grain it forward Top up $10 to send a meal to someone in need. We work with our…" at bounding box center [825, 110] width 163 height 405
click at [778, 211] on textarea "Delivery instructions" at bounding box center [825, 207] width 163 height 28
type textarea "B"
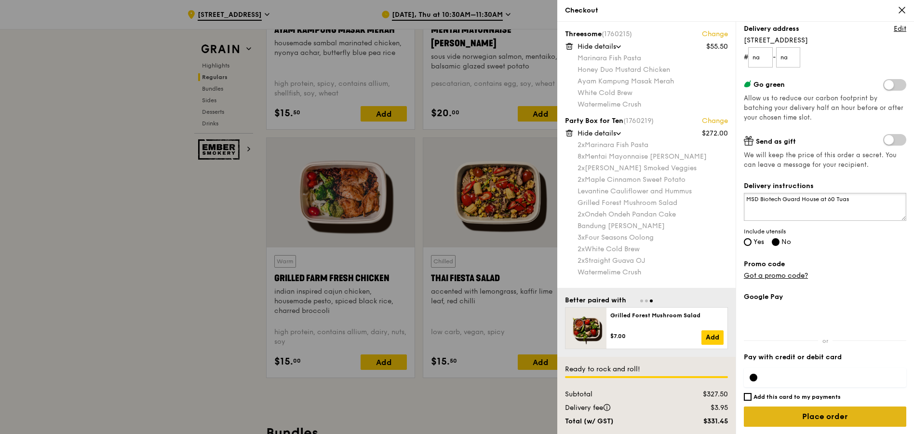
type textarea "MSD Biotech Guard House at 60 Tuas"
click at [821, 418] on input "Place order" at bounding box center [825, 417] width 163 height 20
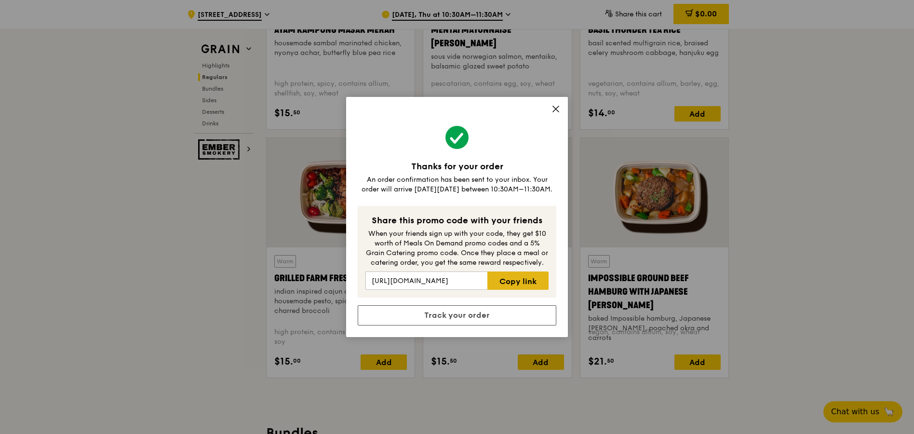
click at [505, 278] on link "Copy link" at bounding box center [518, 281] width 61 height 18
click at [559, 110] on icon at bounding box center [556, 109] width 9 height 9
